Goal: Navigation & Orientation: Find specific page/section

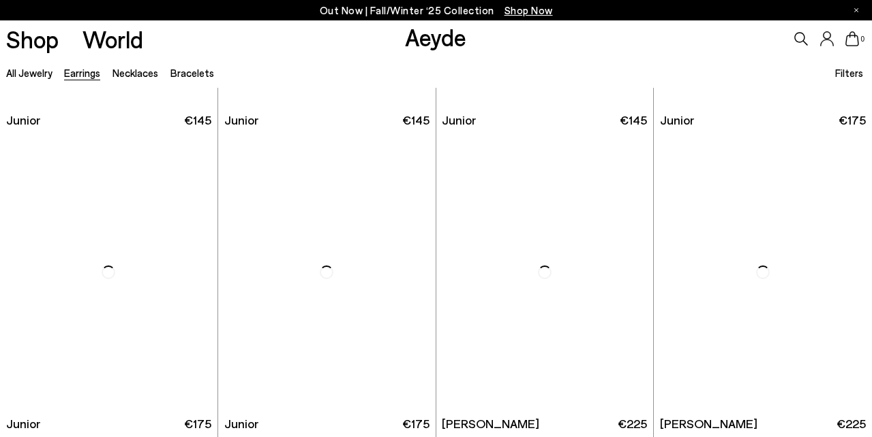
scroll to position [574, 0]
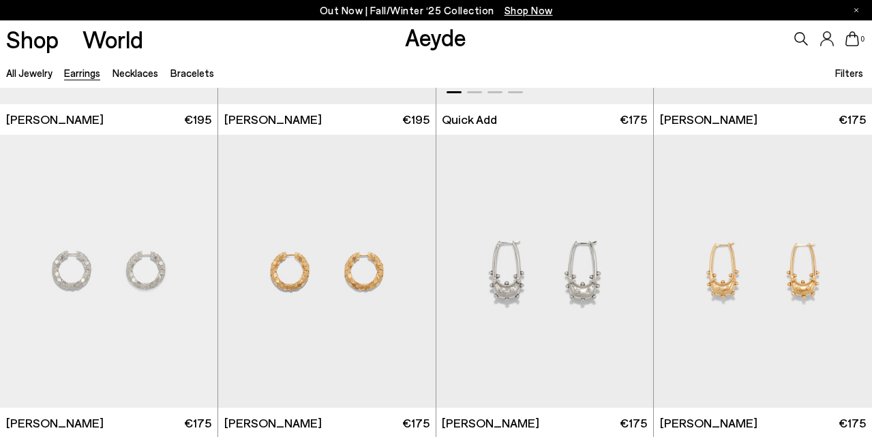
scroll to position [1267, 0]
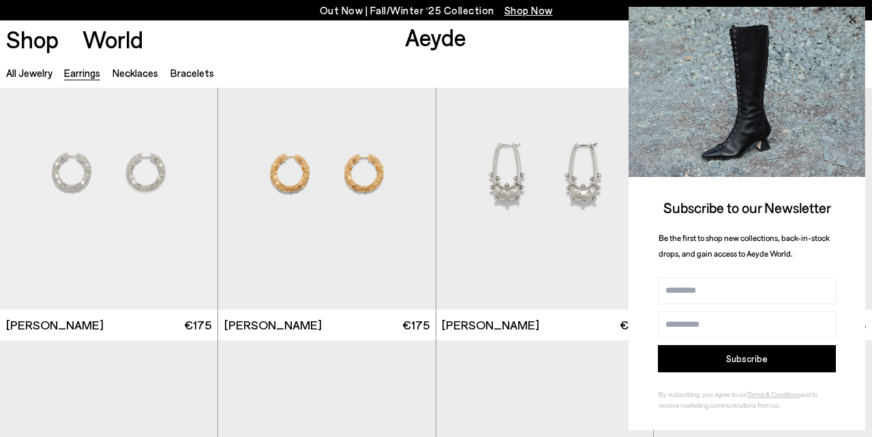
click at [853, 17] on icon at bounding box center [852, 20] width 18 height 18
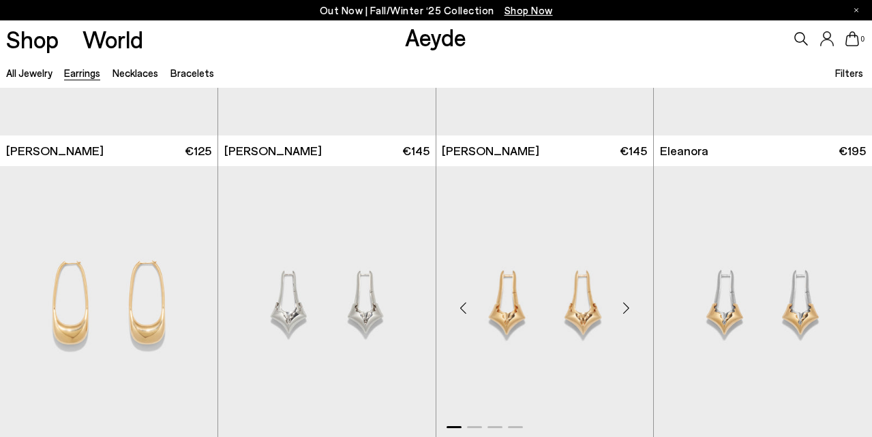
scroll to position [2093, 0]
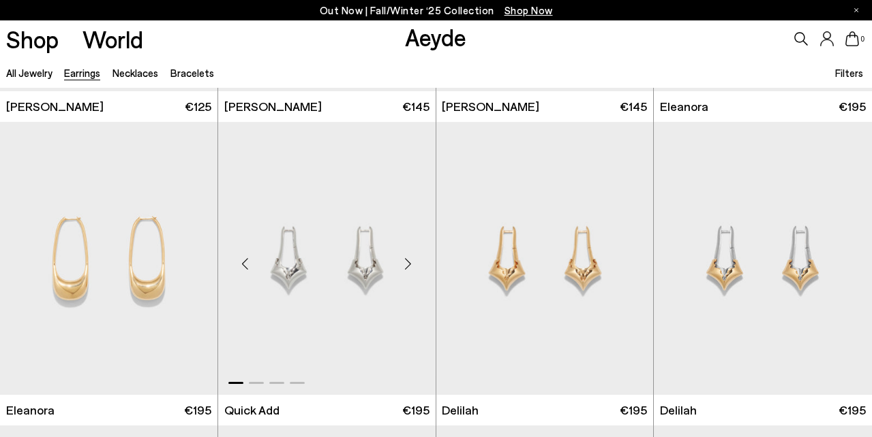
click at [411, 264] on div "Next slide" at bounding box center [408, 263] width 41 height 41
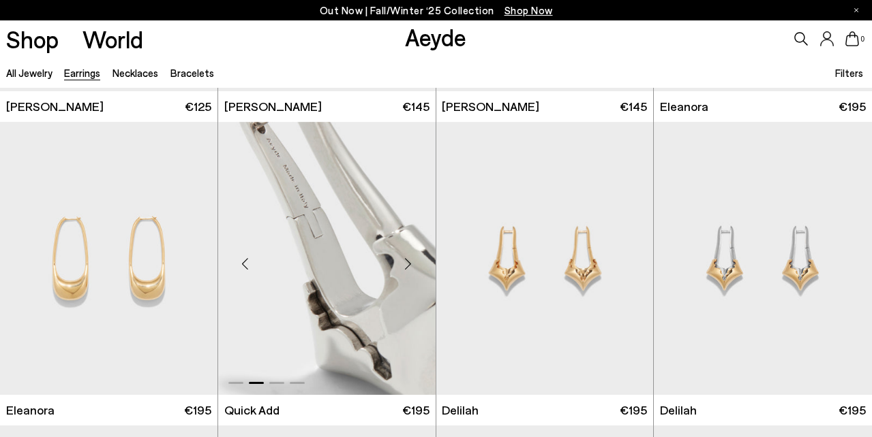
click at [411, 264] on div "Next slide" at bounding box center [408, 263] width 41 height 41
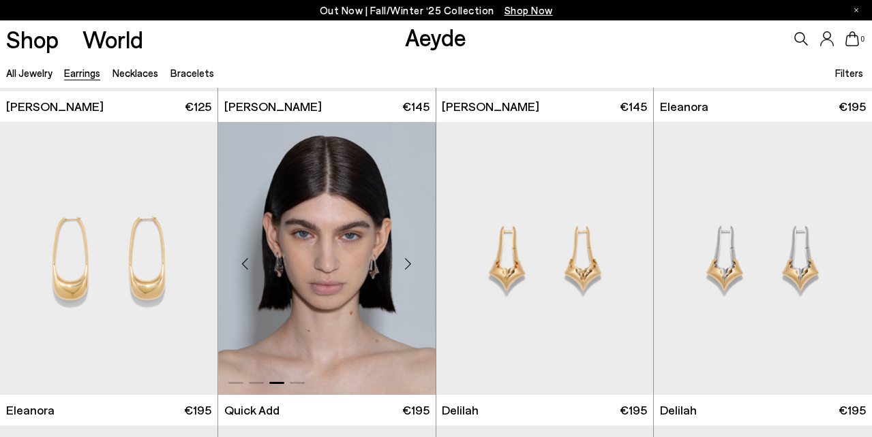
click at [411, 264] on div "Next slide" at bounding box center [408, 263] width 41 height 41
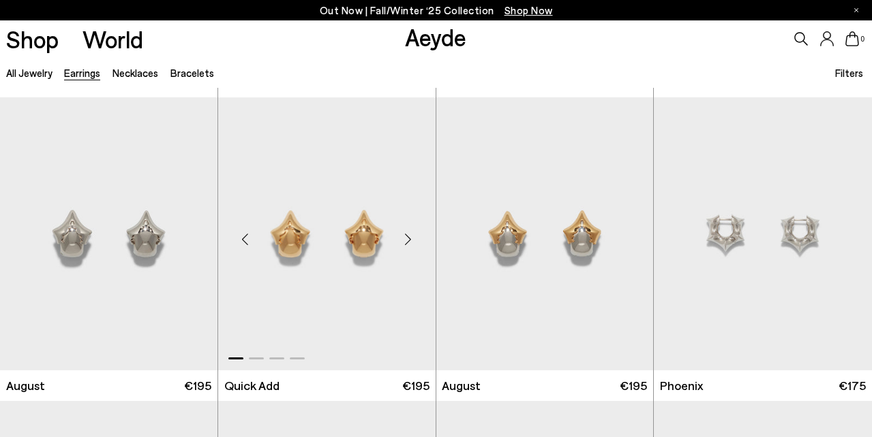
scroll to position [2423, 0]
click at [412, 244] on div "Next slide" at bounding box center [408, 238] width 41 height 41
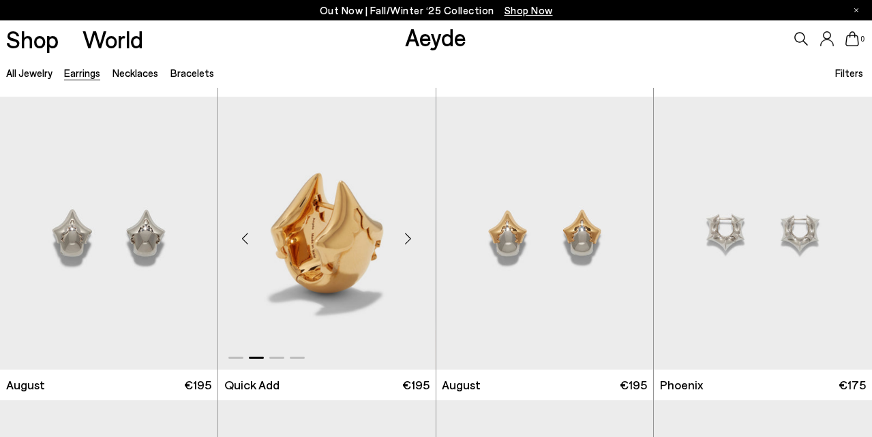
click at [412, 244] on div "Next slide" at bounding box center [408, 238] width 41 height 41
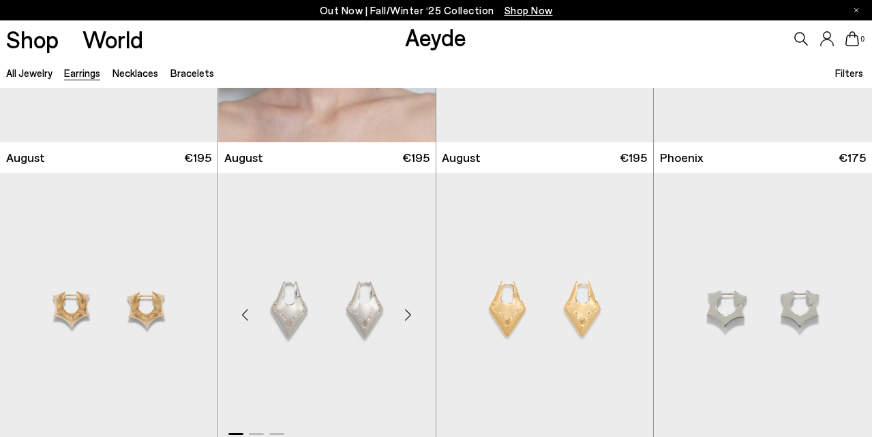
scroll to position [2712, 0]
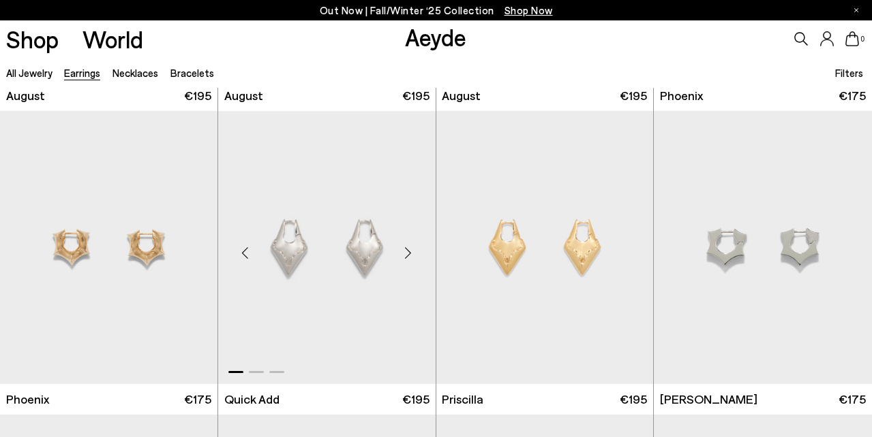
click at [412, 257] on div "Next slide" at bounding box center [408, 252] width 41 height 41
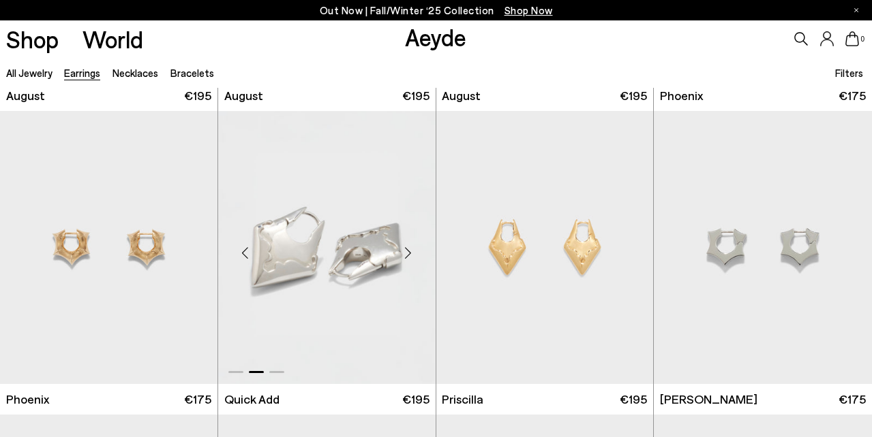
click at [412, 257] on div "Next slide" at bounding box center [408, 252] width 41 height 41
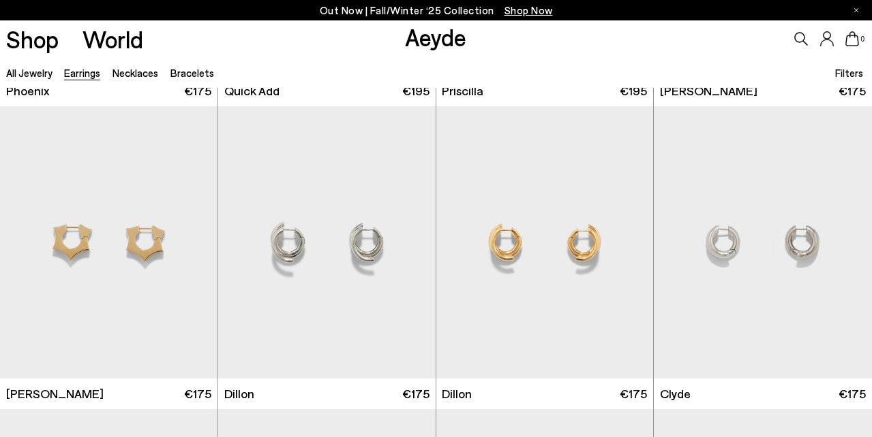
scroll to position [3024, 0]
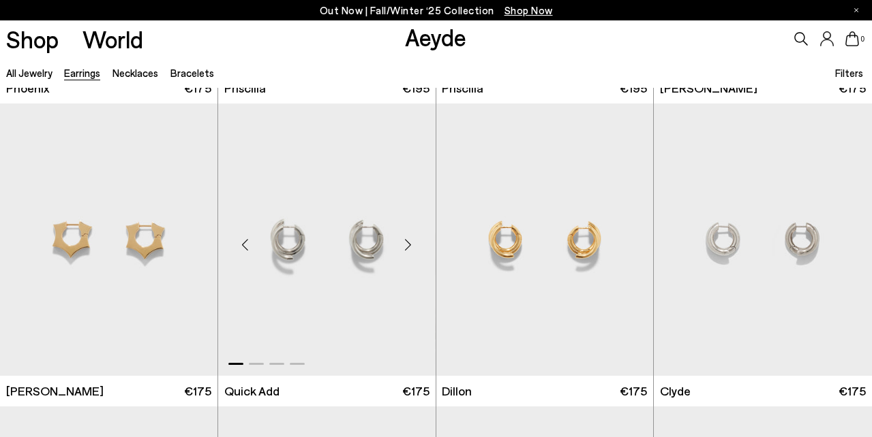
click at [412, 249] on div "Next slide" at bounding box center [408, 245] width 41 height 41
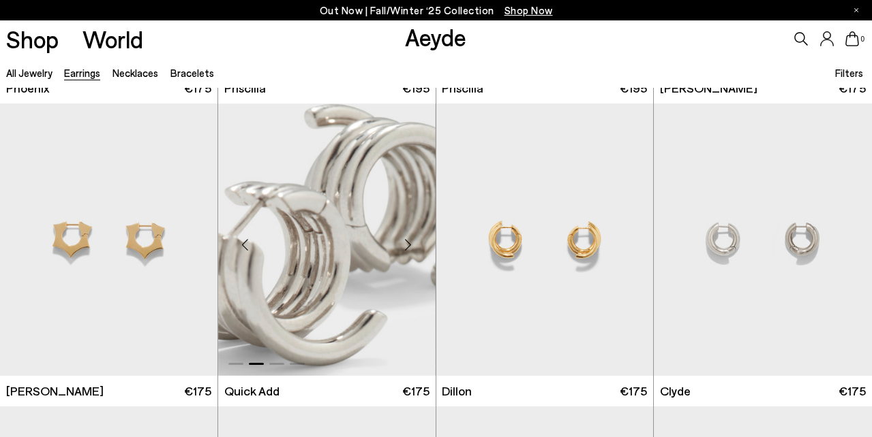
click at [412, 249] on div "Next slide" at bounding box center [408, 245] width 41 height 41
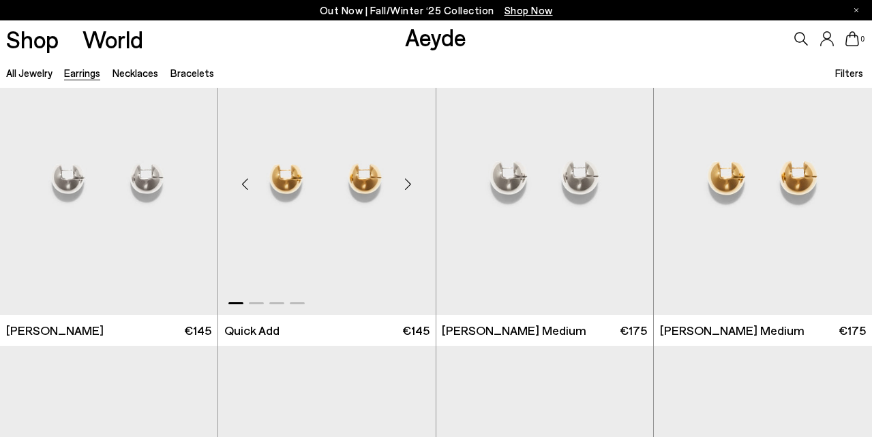
scroll to position [4302, 0]
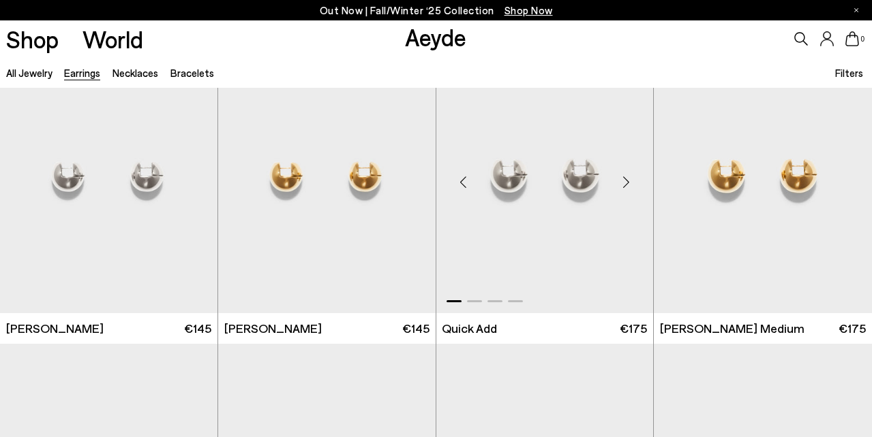
click at [628, 181] on div "Next slide" at bounding box center [625, 182] width 41 height 41
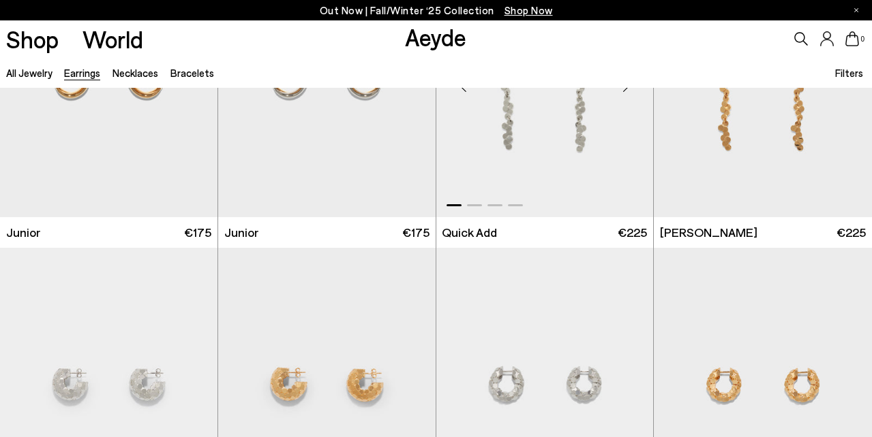
scroll to position [905, 0]
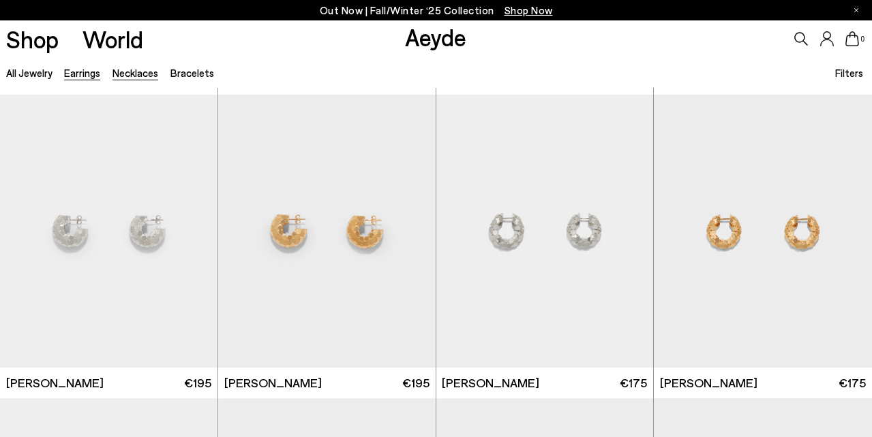
click at [123, 78] on link "Necklaces" at bounding box center [135, 73] width 46 height 12
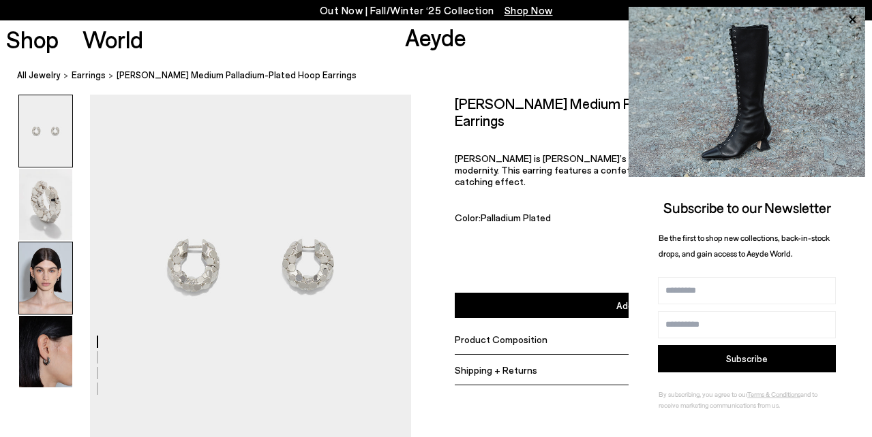
click at [59, 281] on img at bounding box center [45, 279] width 53 height 72
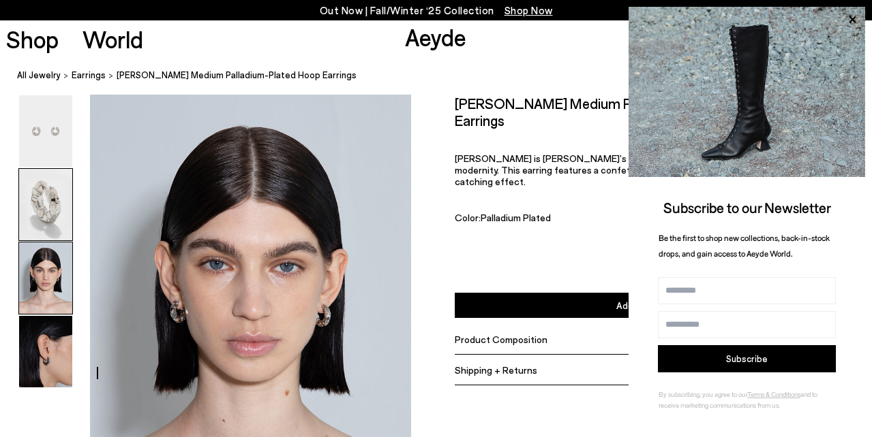
click at [35, 211] on img at bounding box center [45, 205] width 53 height 72
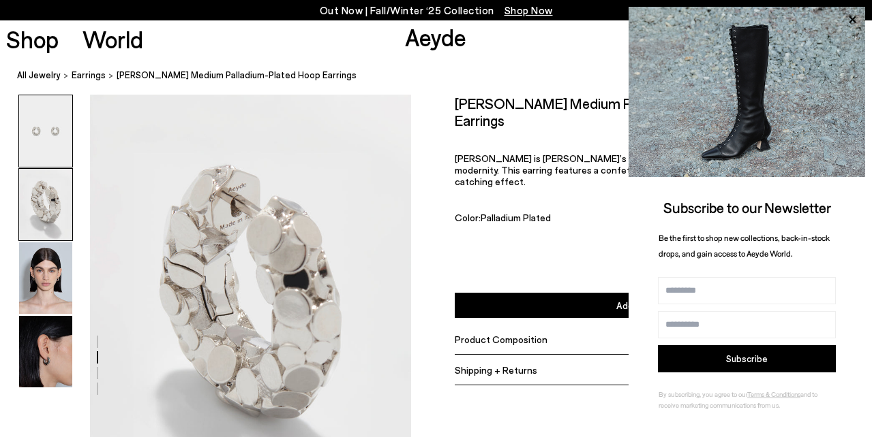
click at [47, 132] on img at bounding box center [45, 131] width 53 height 72
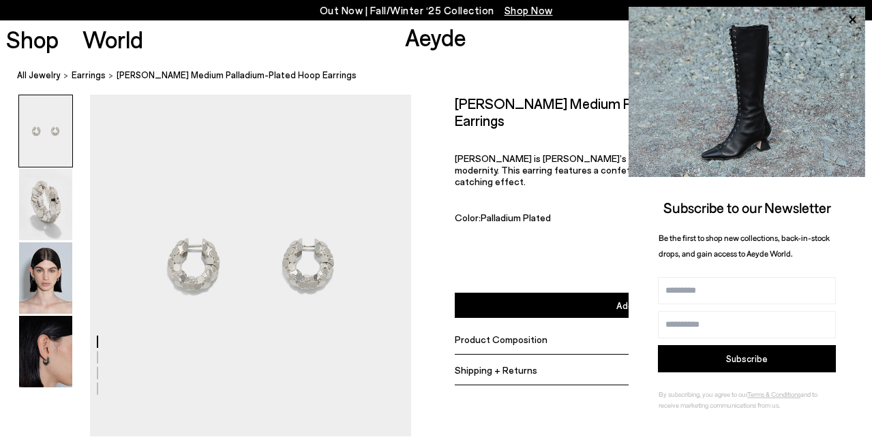
scroll to position [0, 0]
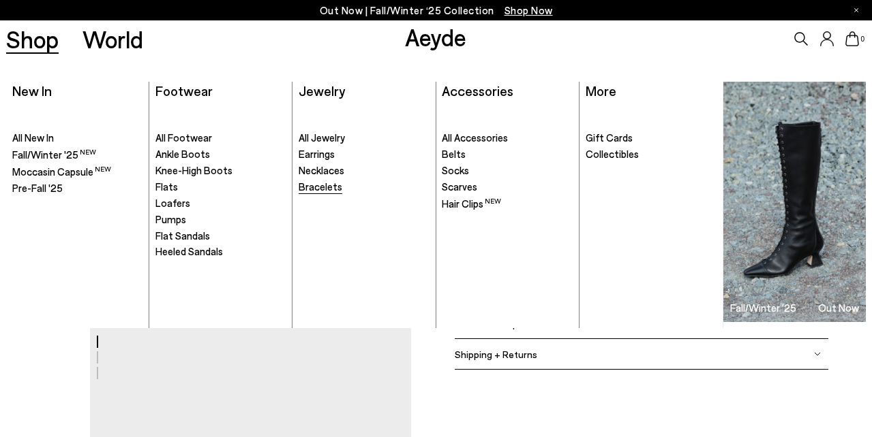
click at [324, 183] on span "Bracelets" at bounding box center [320, 187] width 44 height 12
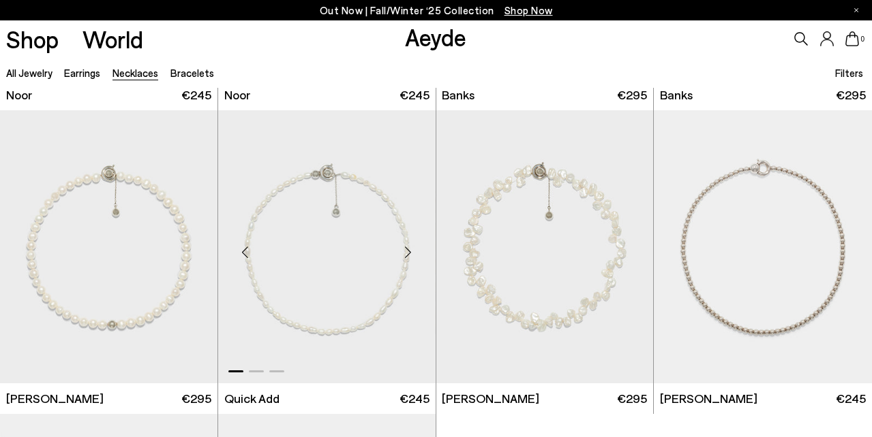
scroll to position [302, 0]
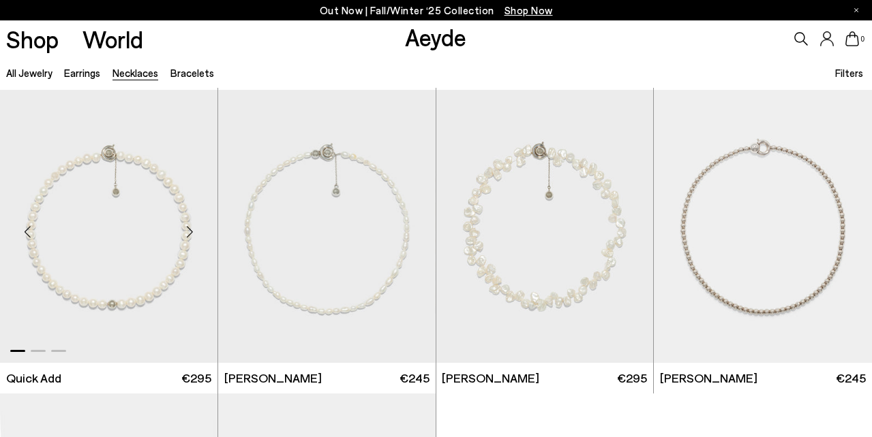
click at [188, 234] on div "Next slide" at bounding box center [190, 232] width 41 height 41
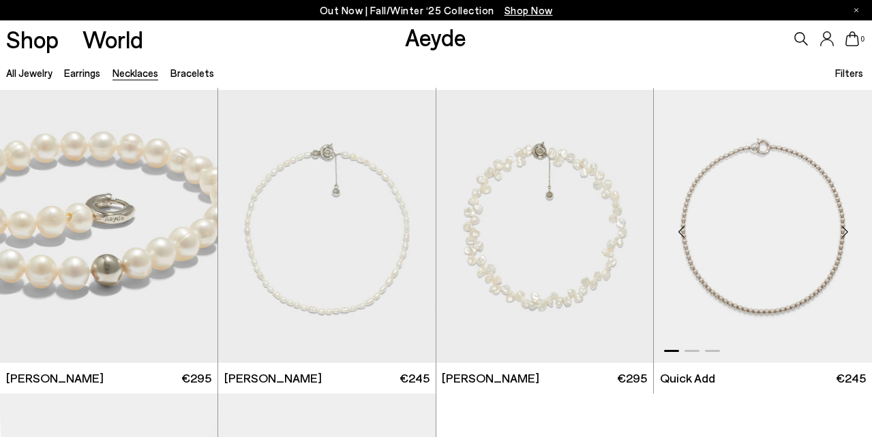
click at [842, 232] on div "Next slide" at bounding box center [844, 232] width 41 height 41
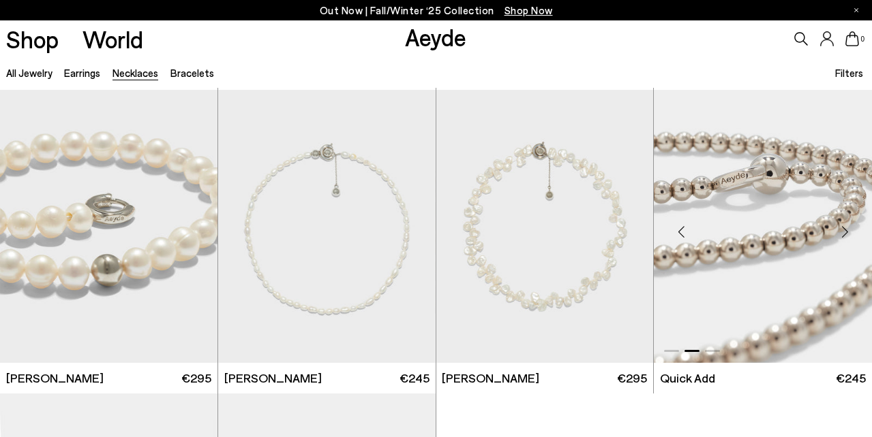
click at [842, 232] on div "Next slide" at bounding box center [844, 232] width 41 height 41
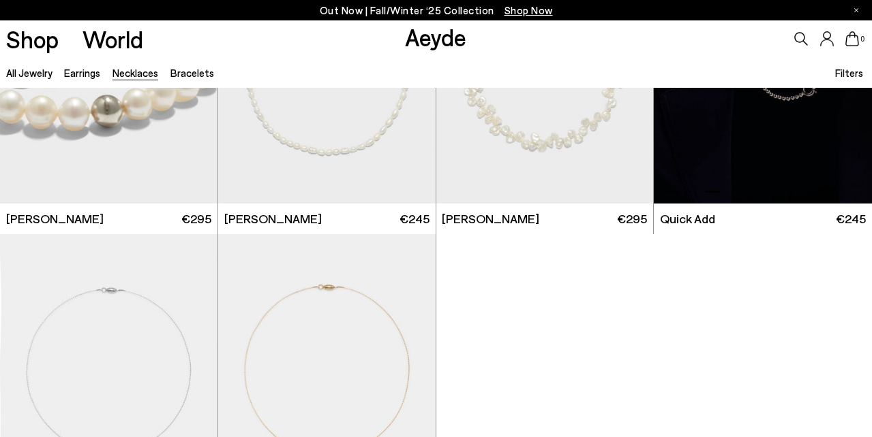
scroll to position [626, 0]
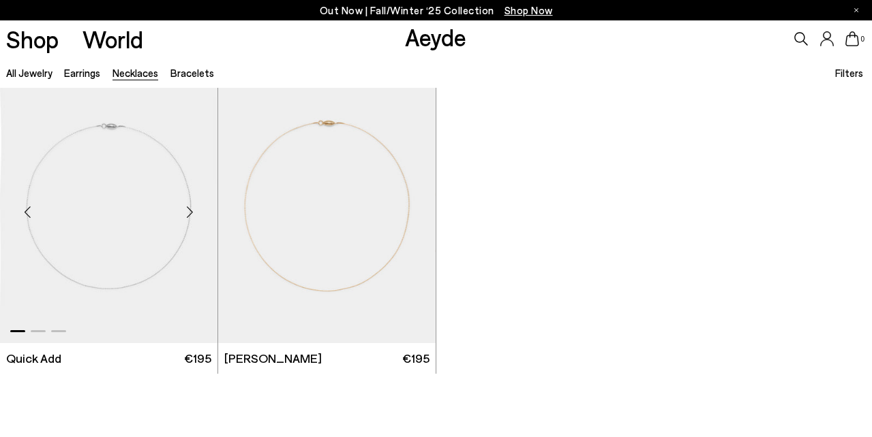
click at [196, 215] on div "Next slide" at bounding box center [190, 212] width 41 height 41
